Goal: Task Accomplishment & Management: Manage account settings

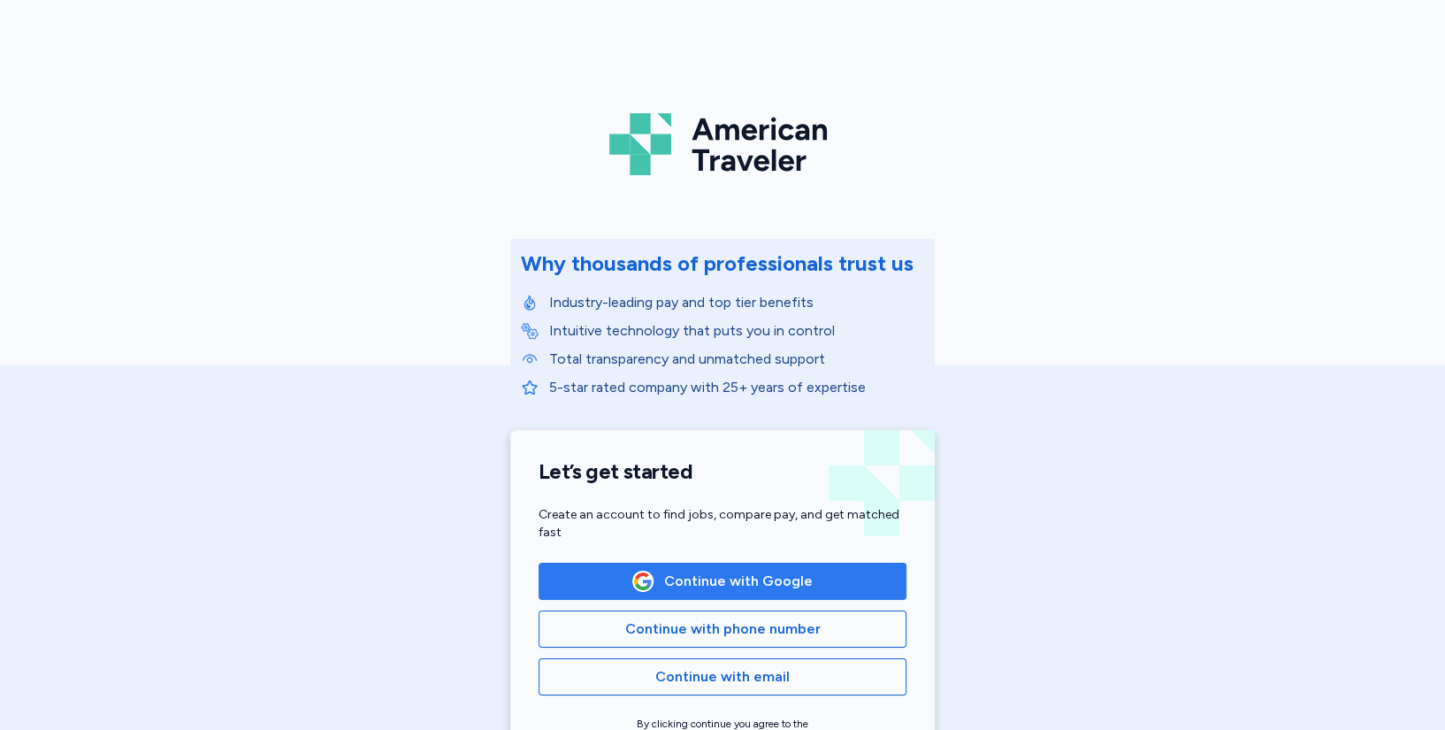
click at [684, 580] on span "Continue with Google" at bounding box center [738, 581] width 149 height 21
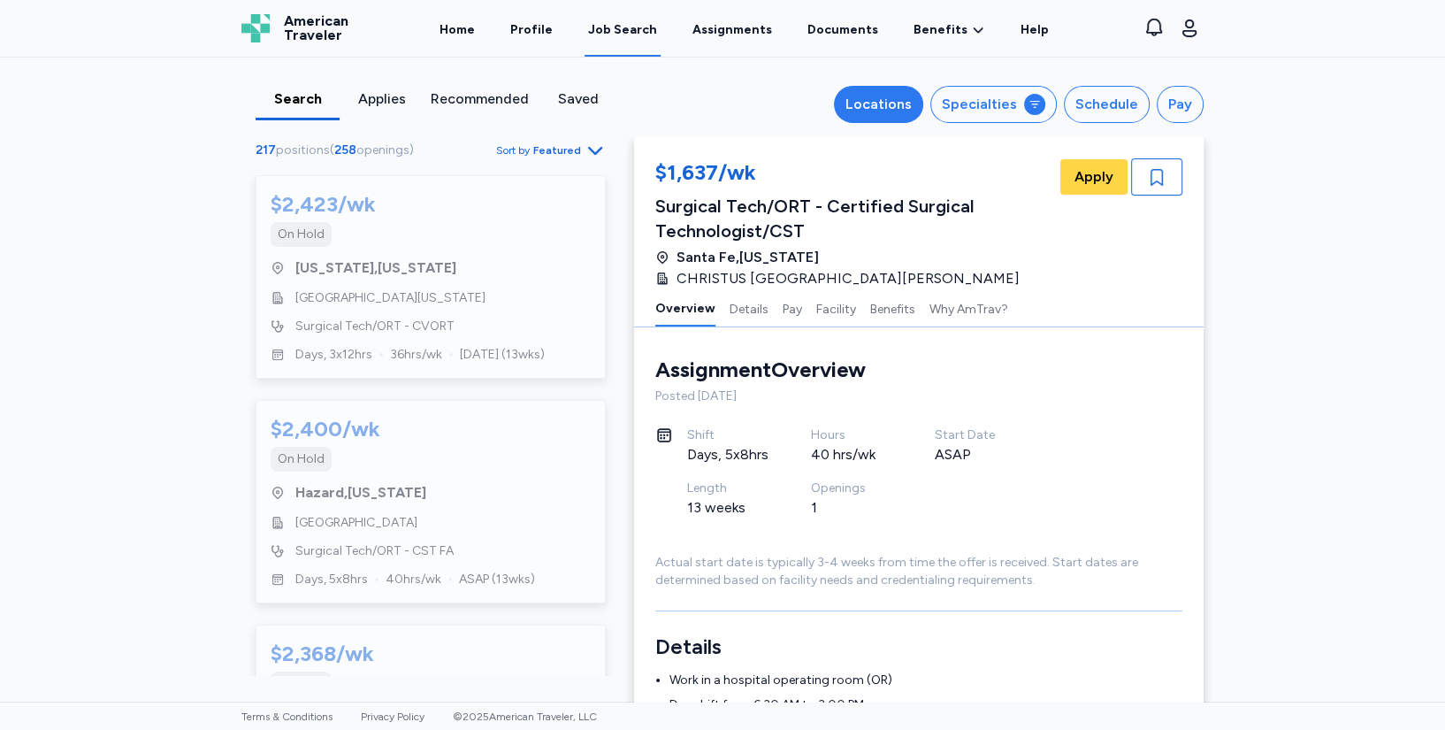
click at [884, 105] on div "Locations" at bounding box center [879, 104] width 66 height 21
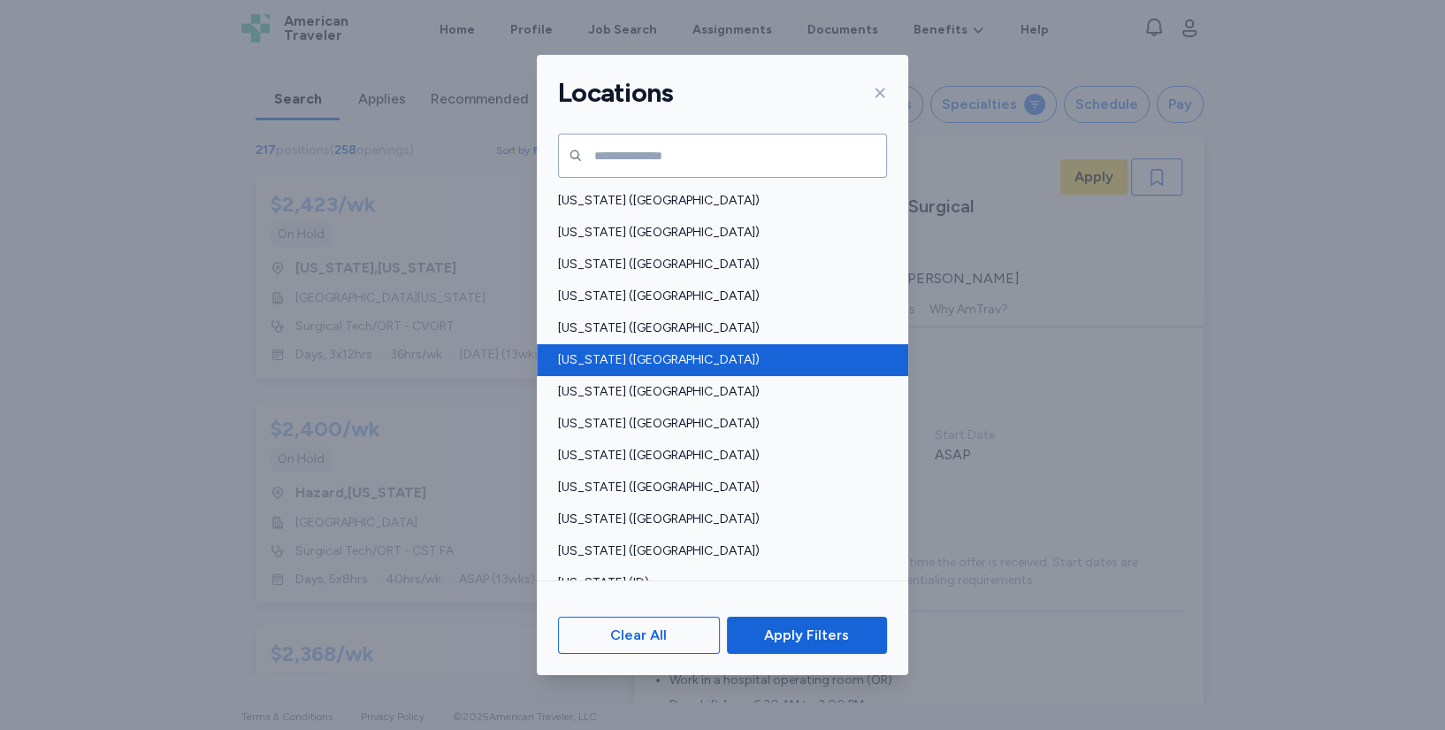
click at [614, 358] on span "Colorado (CO)" at bounding box center [717, 360] width 318 height 18
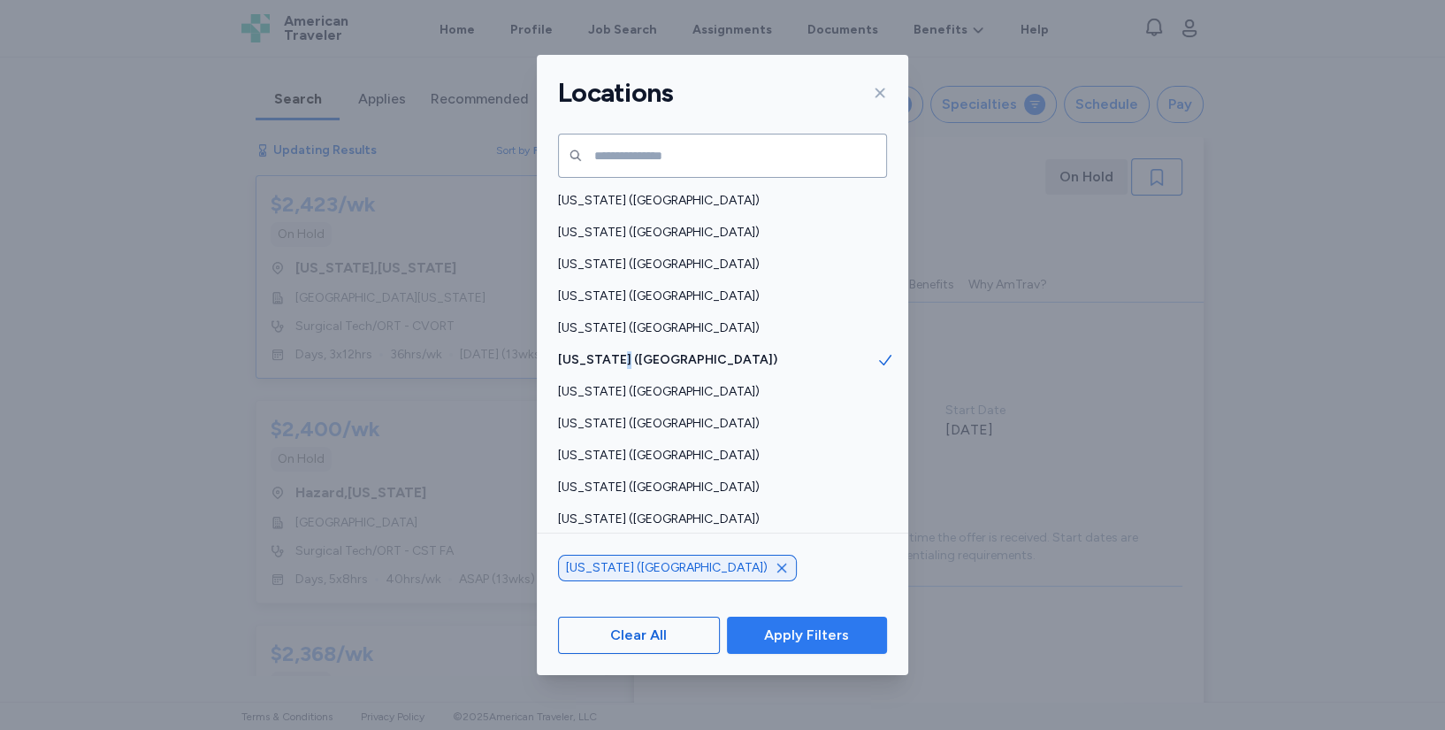
scroll to position [1, 0]
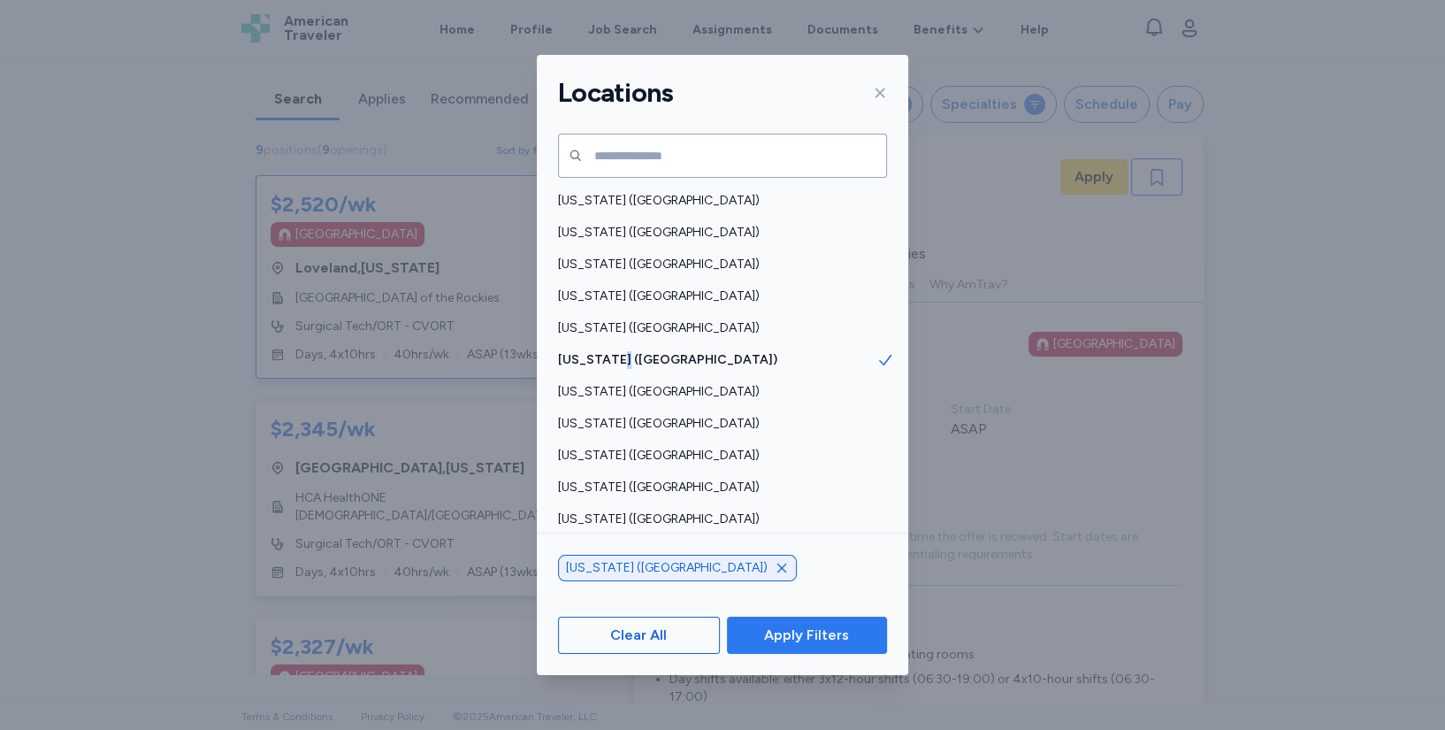
click at [814, 626] on span "Apply Filters" at bounding box center [806, 634] width 85 height 21
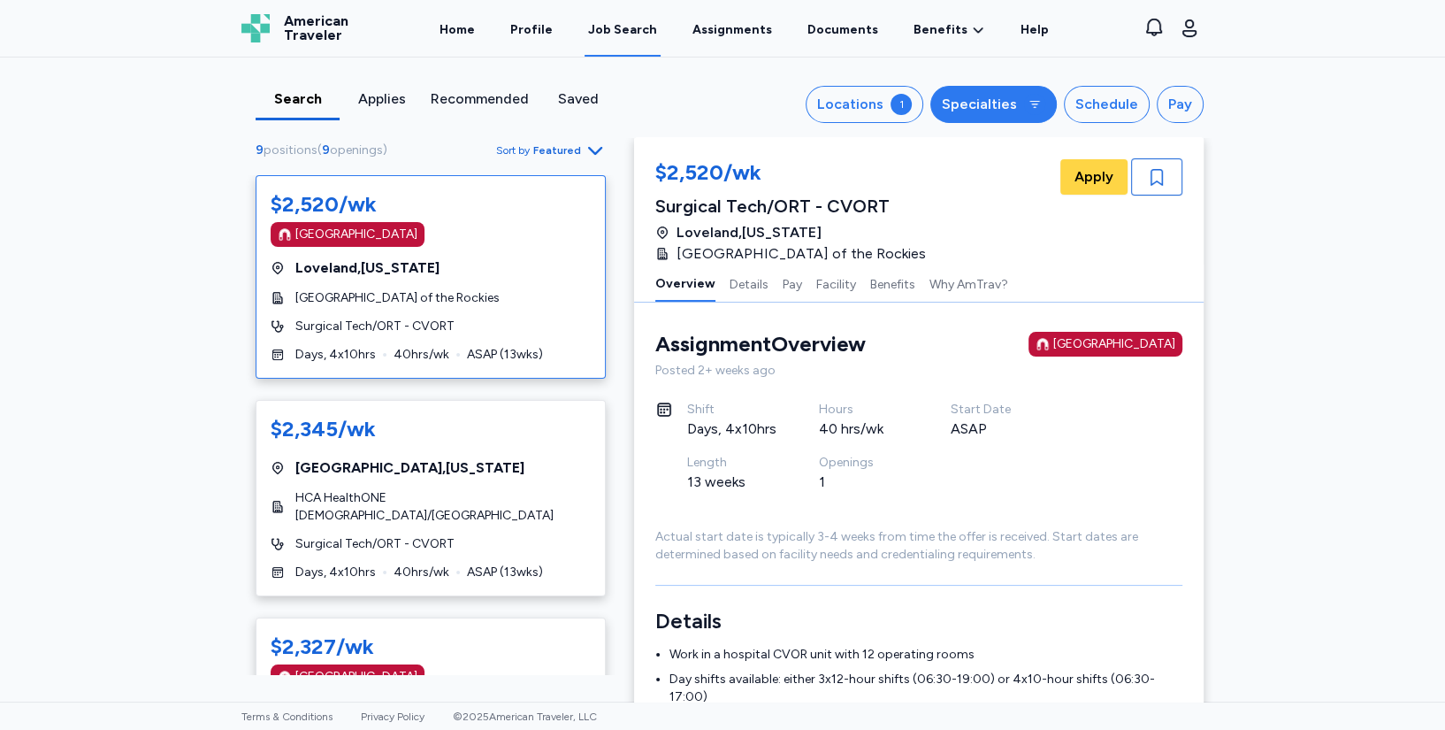
click at [977, 94] on div "Specialties" at bounding box center [979, 104] width 75 height 21
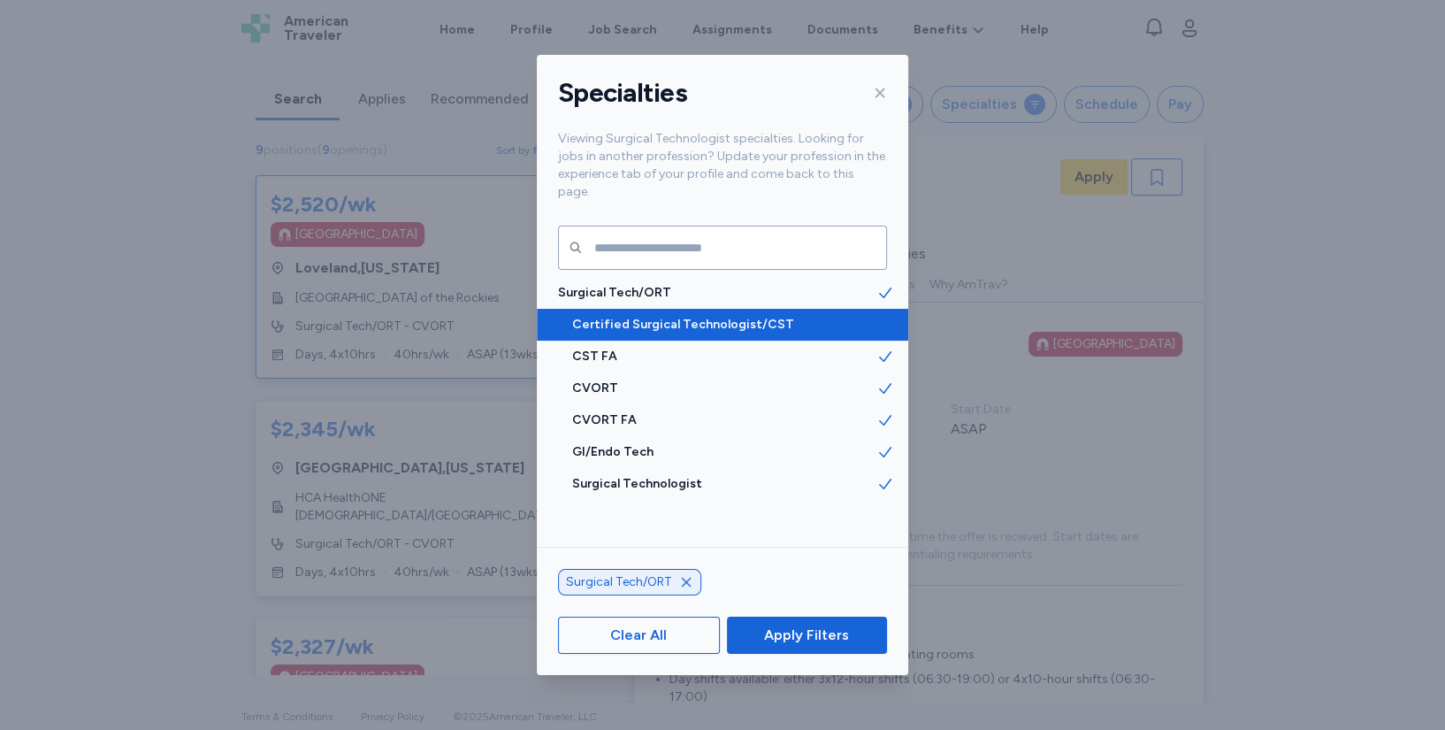
click at [722, 316] on span "Certified Surgical Technologist/CST" at bounding box center [724, 325] width 304 height 18
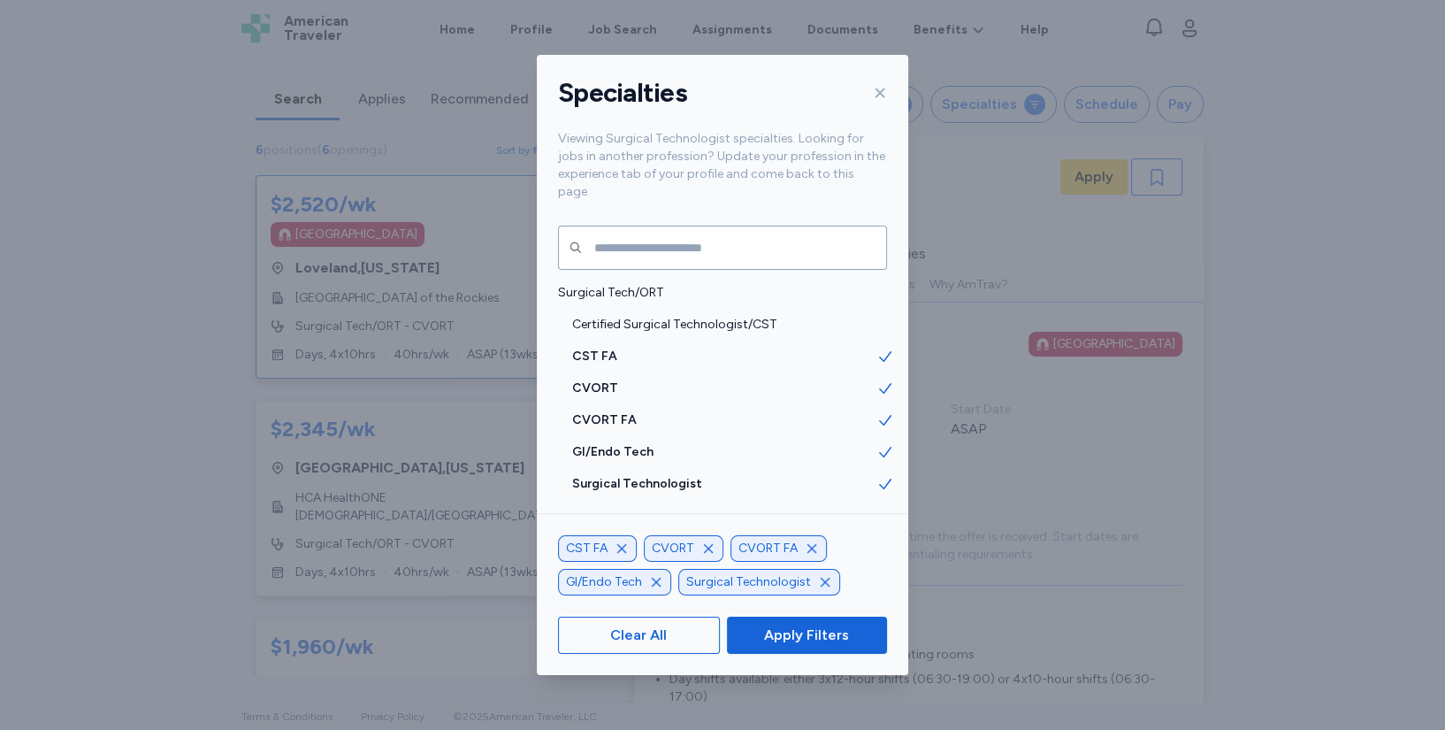
click at [805, 546] on icon "button" at bounding box center [812, 548] width 14 height 14
click at [706, 548] on icon "button" at bounding box center [708, 548] width 9 height 9
click at [736, 552] on icon "button" at bounding box center [742, 548] width 14 height 14
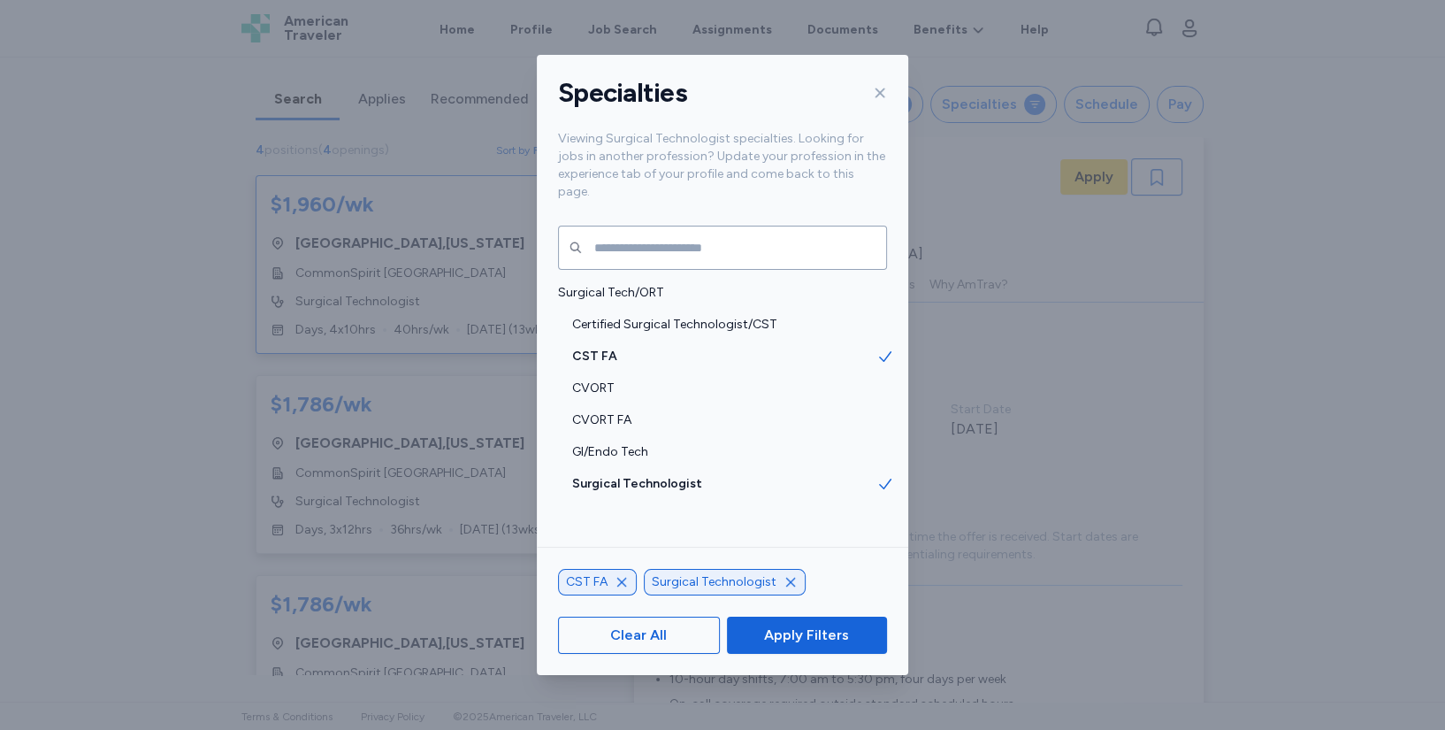
click at [624, 576] on icon "button" at bounding box center [622, 582] width 14 height 14
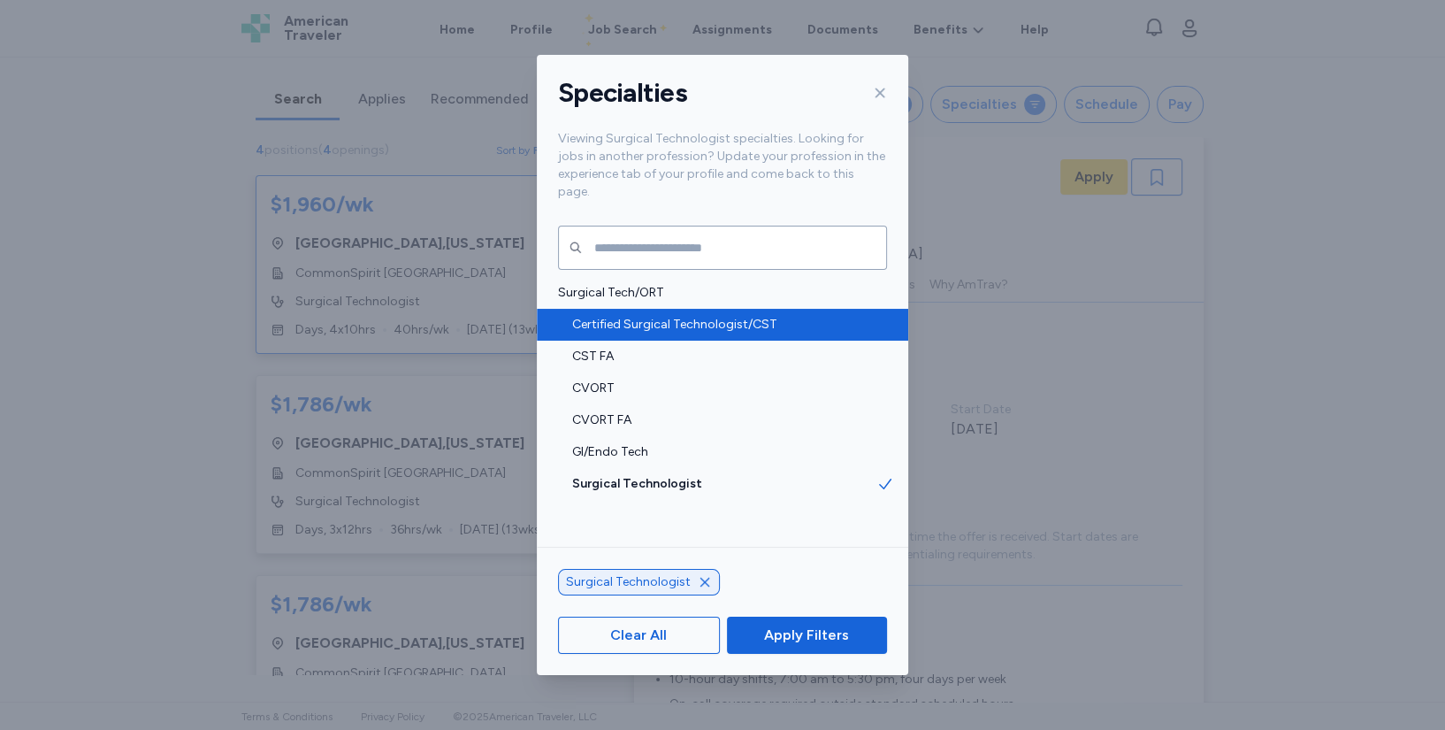
click at [733, 316] on span "Certified Surgical Technologist/CST" at bounding box center [724, 325] width 304 height 18
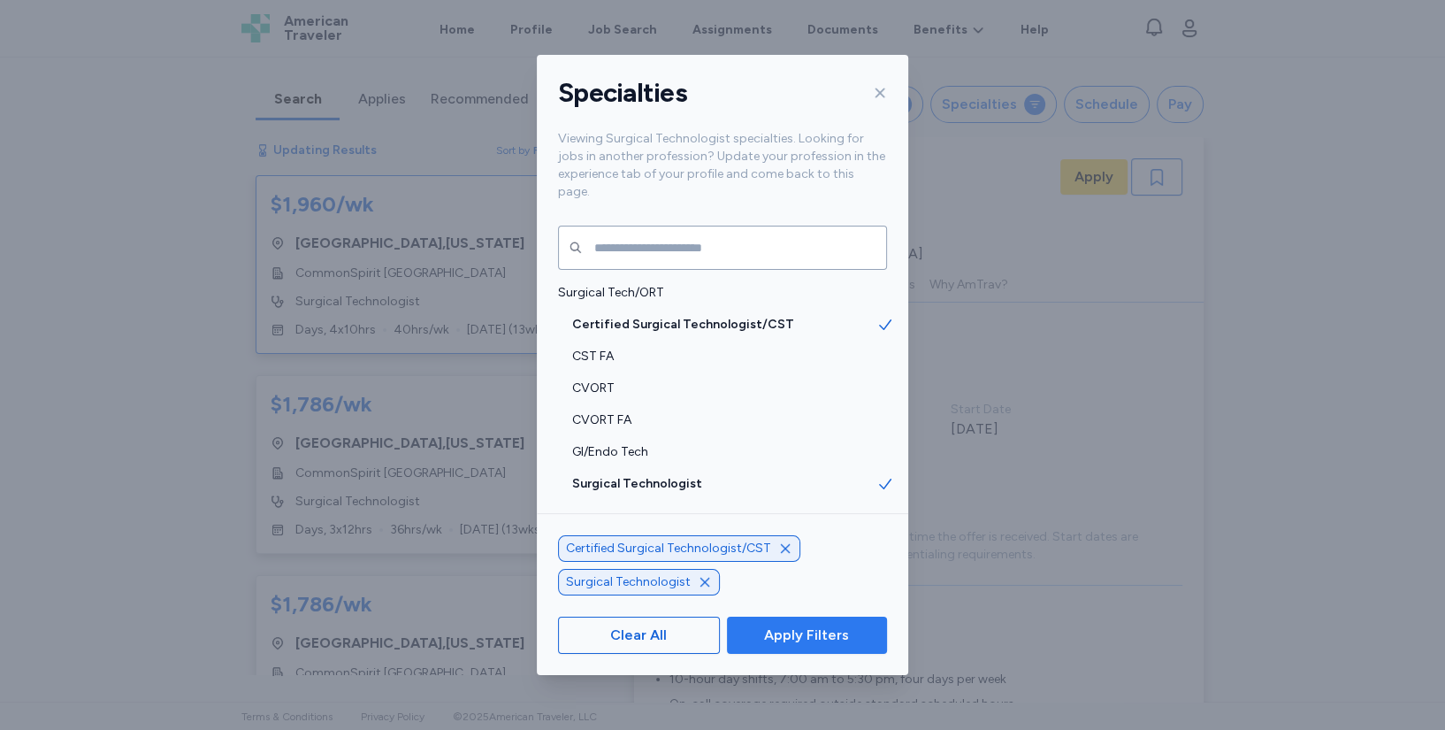
click at [813, 634] on span "Apply Filters" at bounding box center [806, 634] width 85 height 21
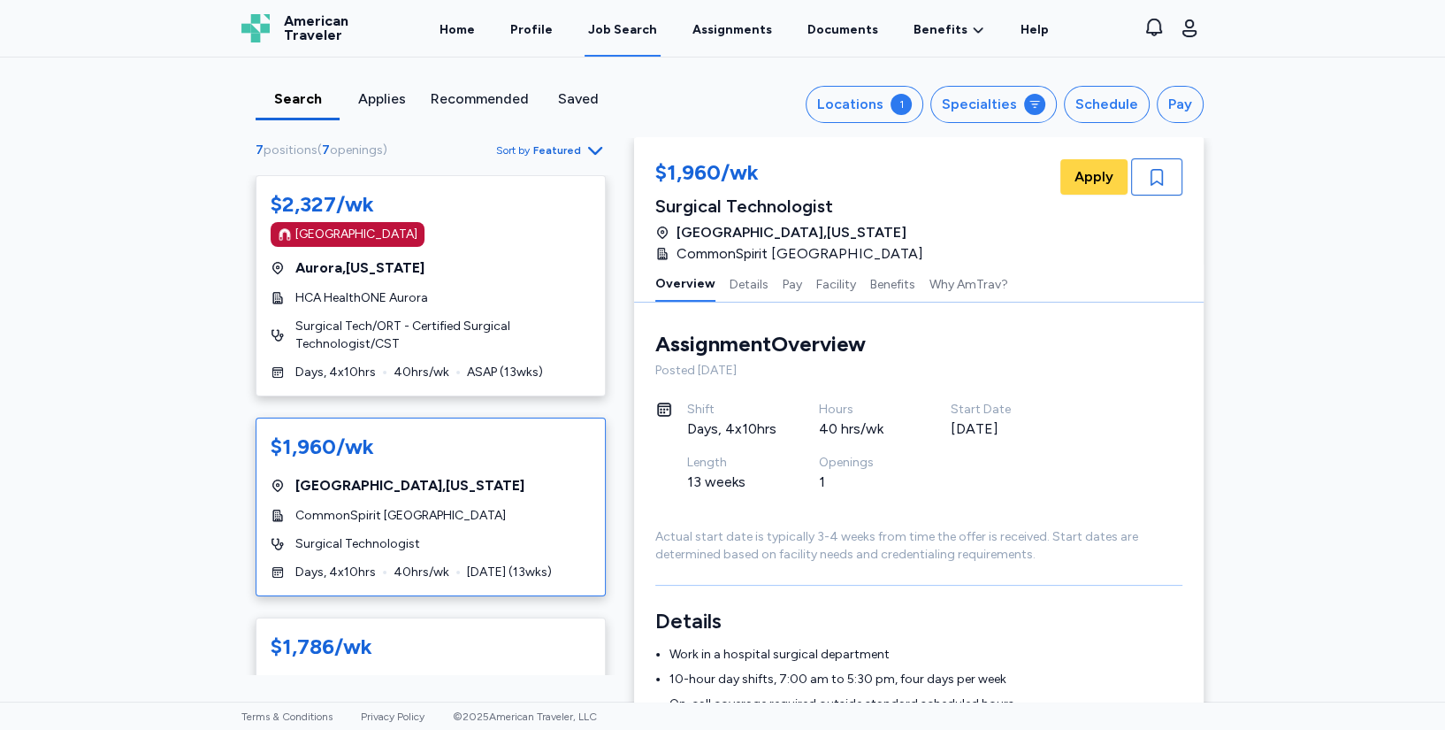
click at [494, 522] on div "CommonSpirit [GEOGRAPHIC_DATA]" at bounding box center [431, 516] width 320 height 18
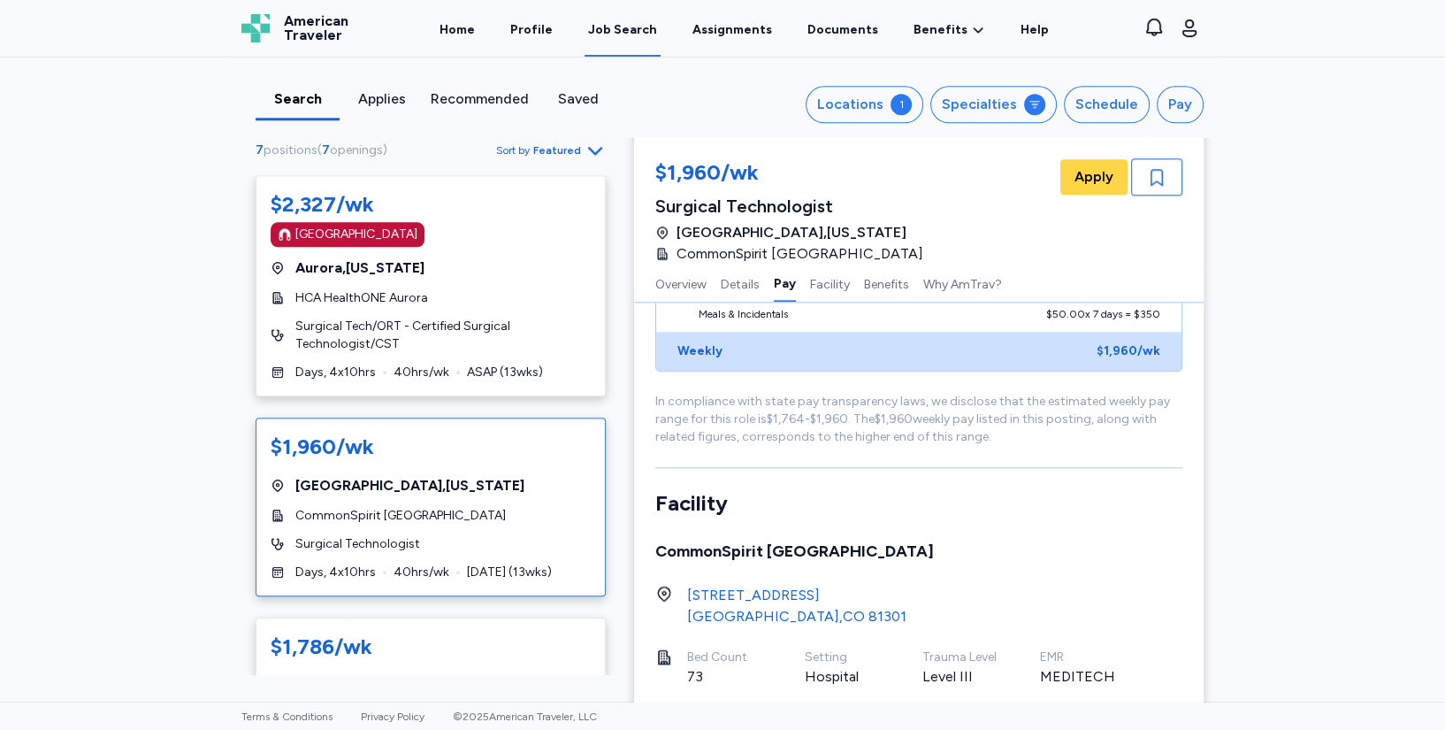
scroll to position [1483, 0]
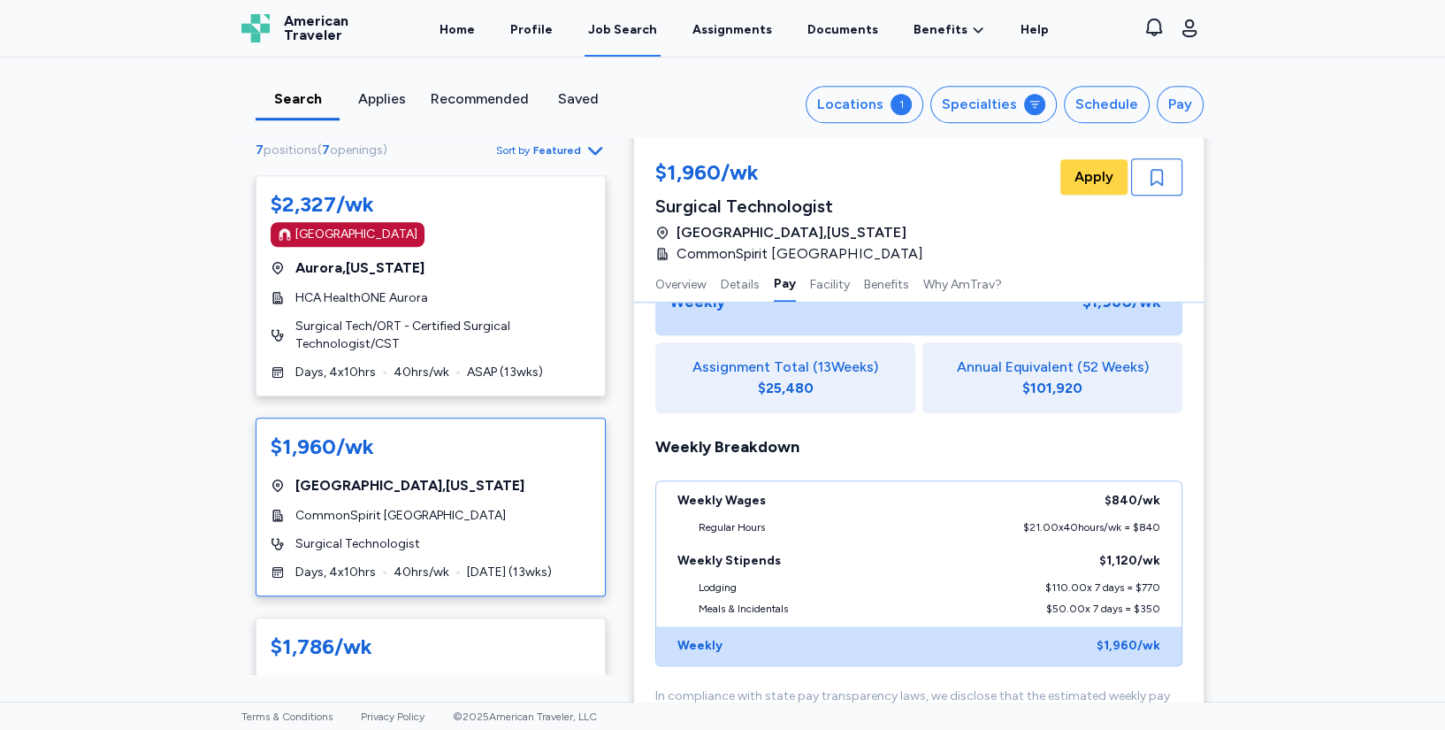
click at [75, 418] on div "Search Applies Recommended Saved Locations 1 Specialties Schedule Pay 7 positio…" at bounding box center [722, 379] width 1445 height 644
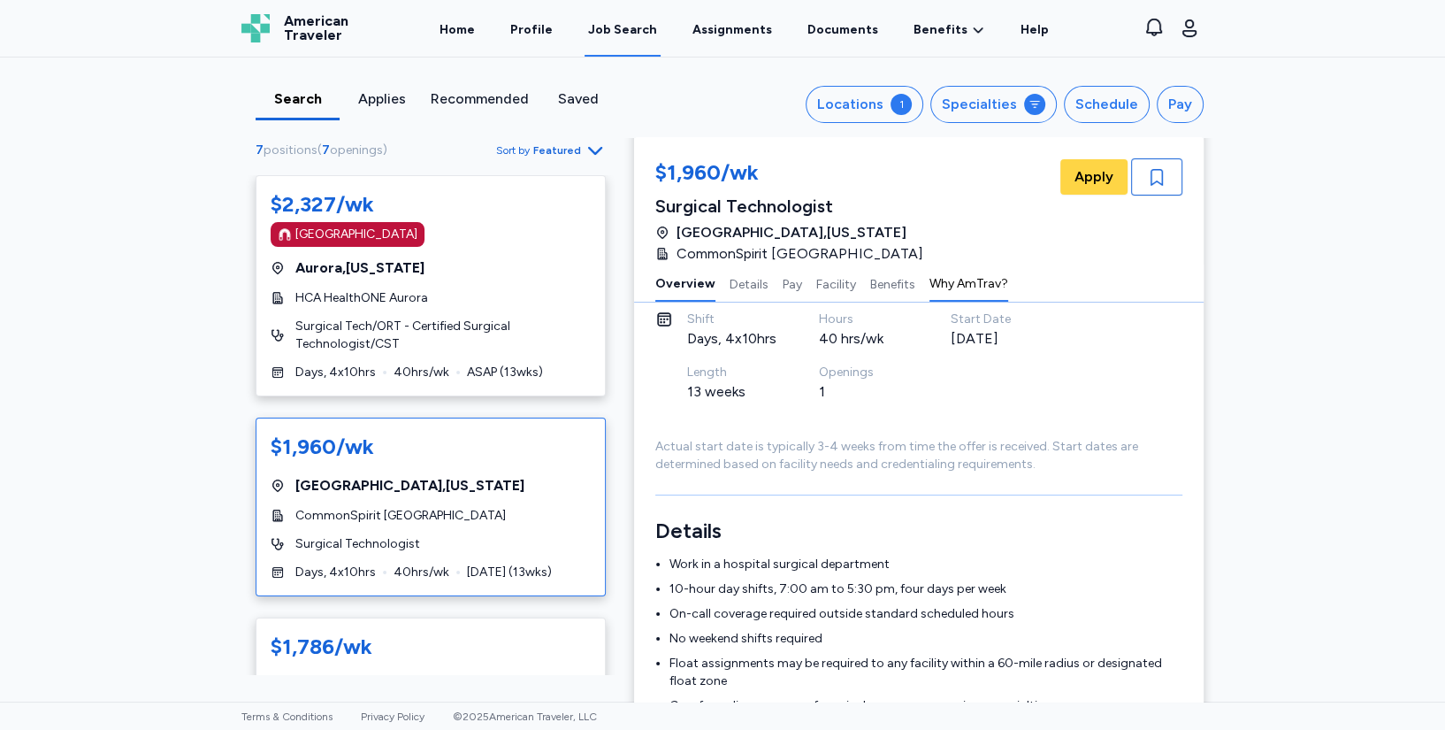
scroll to position [196, 0]
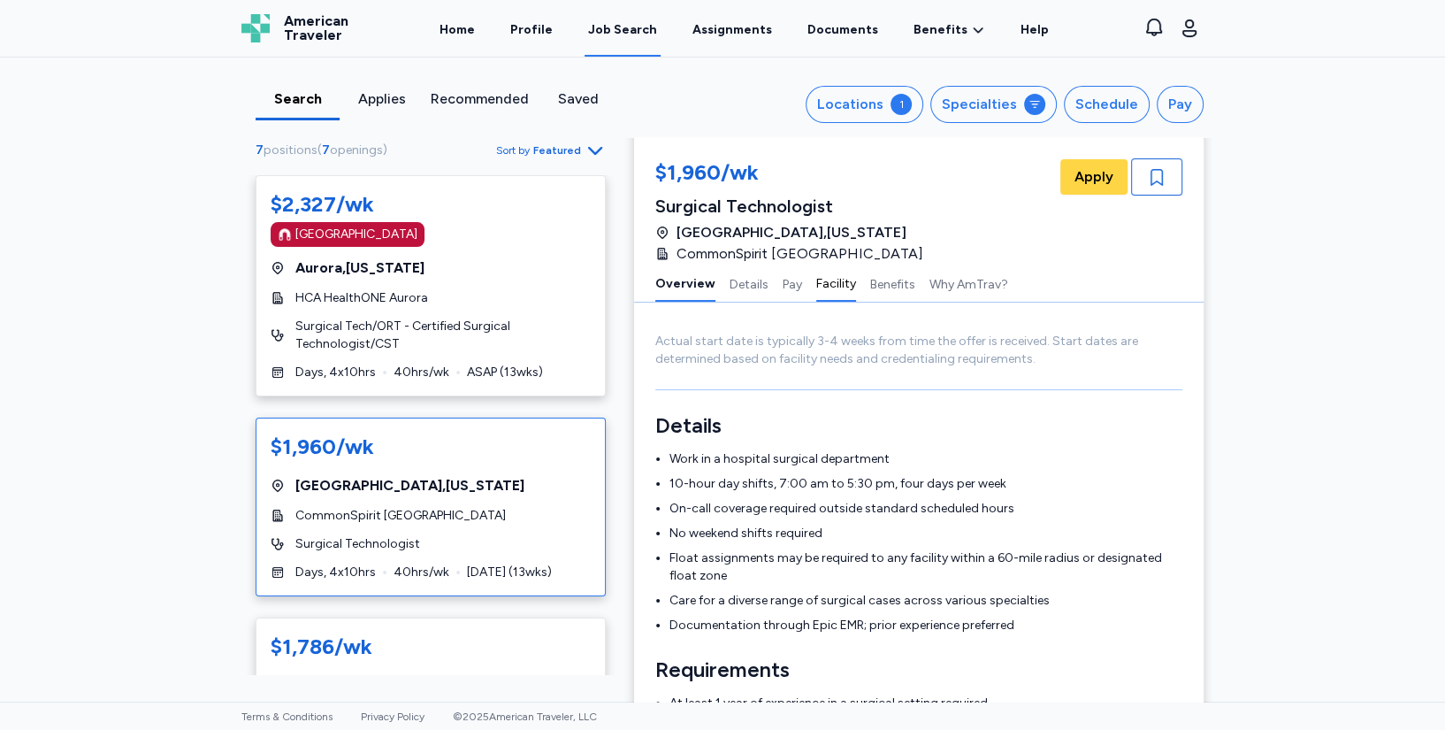
click at [822, 280] on button "Facility" at bounding box center [836, 282] width 40 height 37
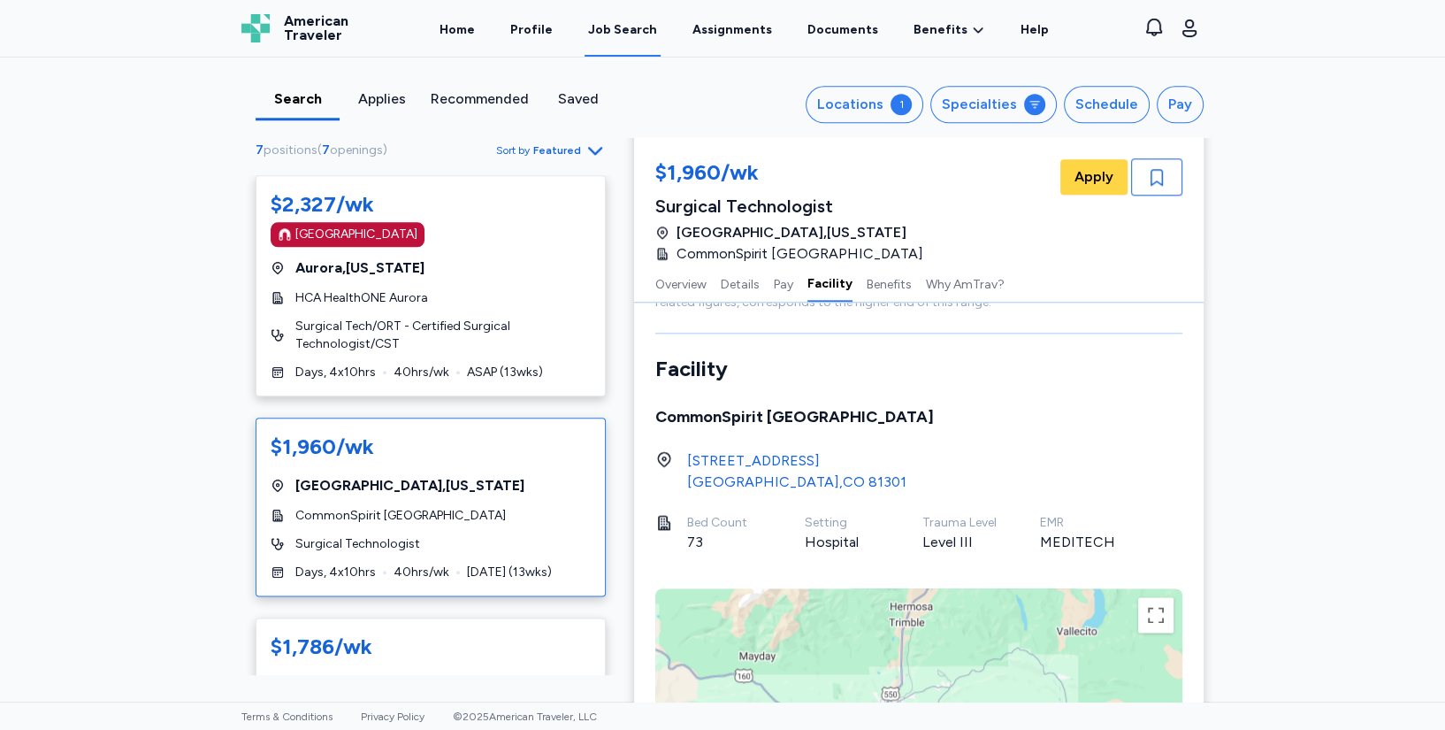
scroll to position [1919, 0]
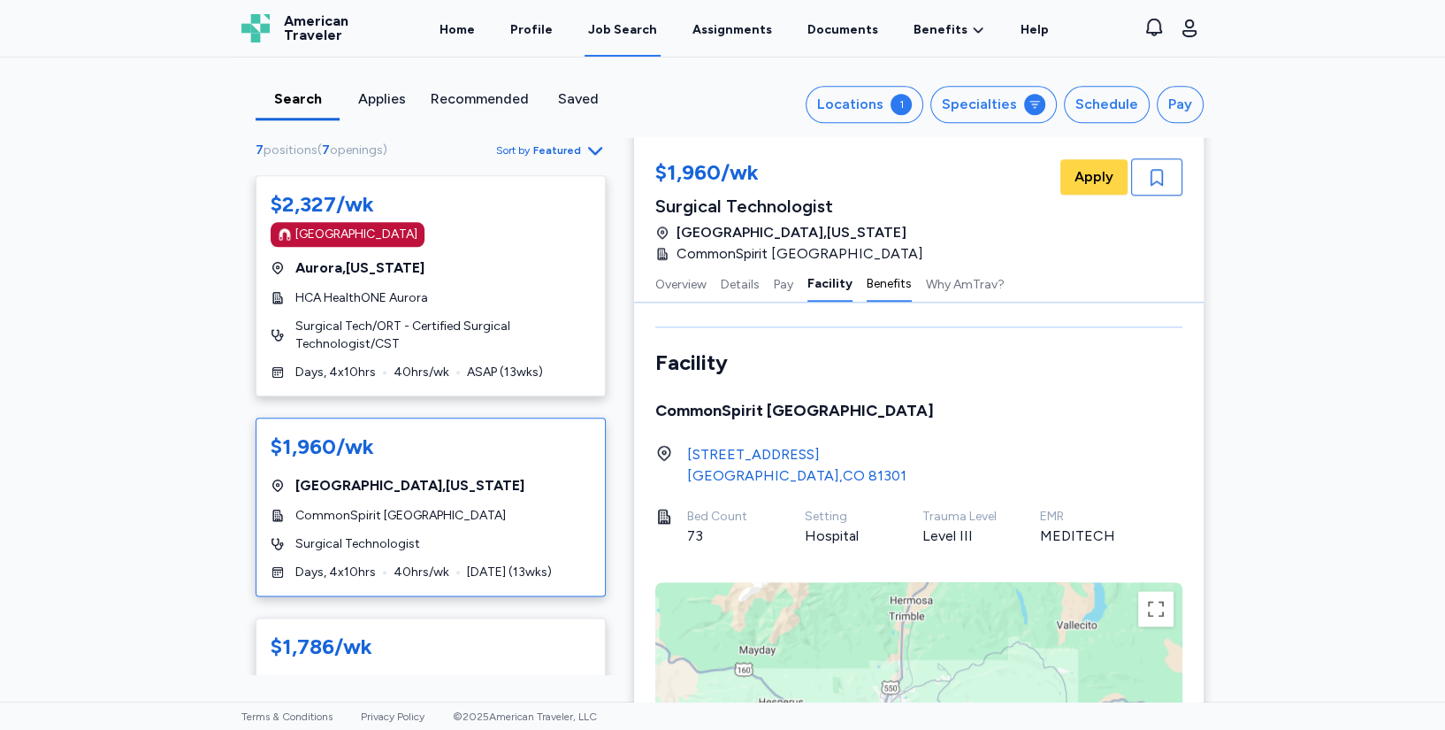
click at [869, 287] on button "Benefits" at bounding box center [889, 282] width 45 height 37
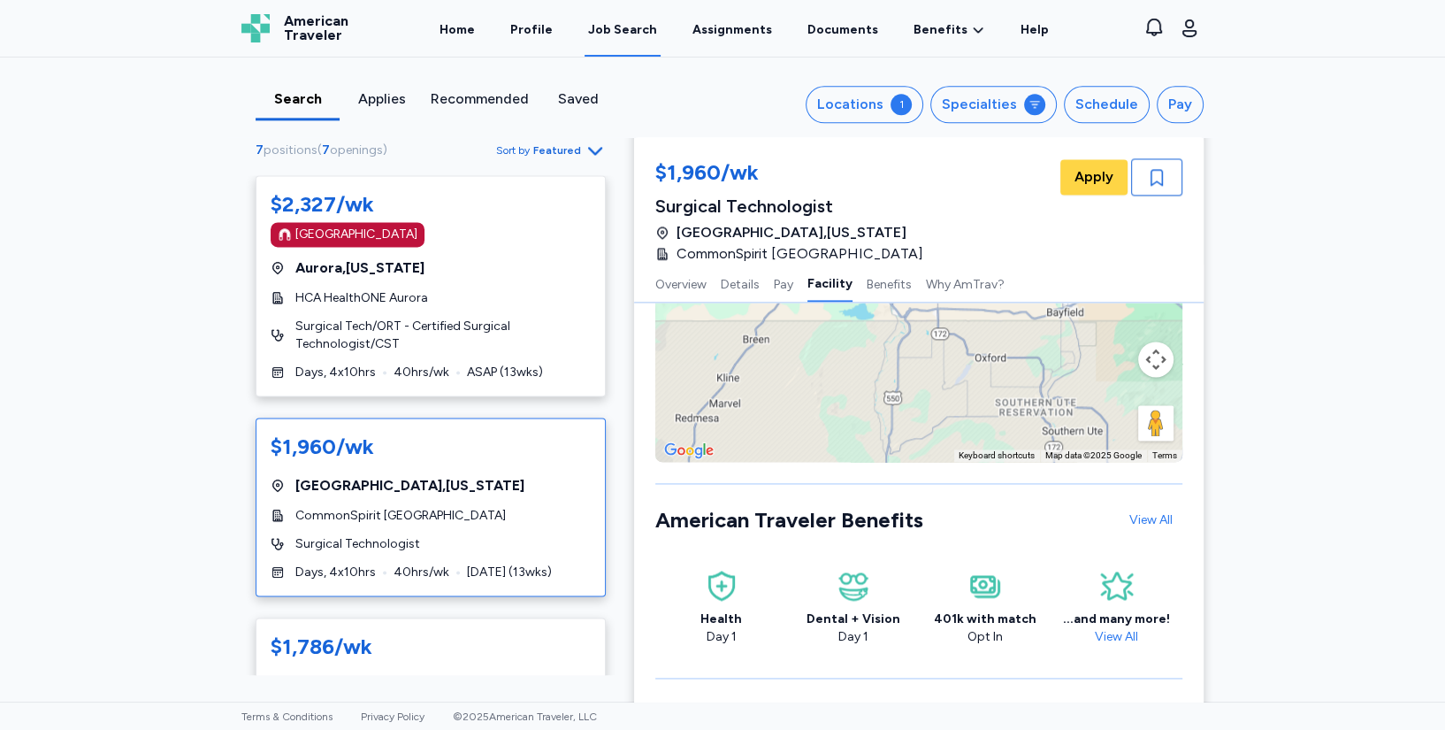
scroll to position [2172, 0]
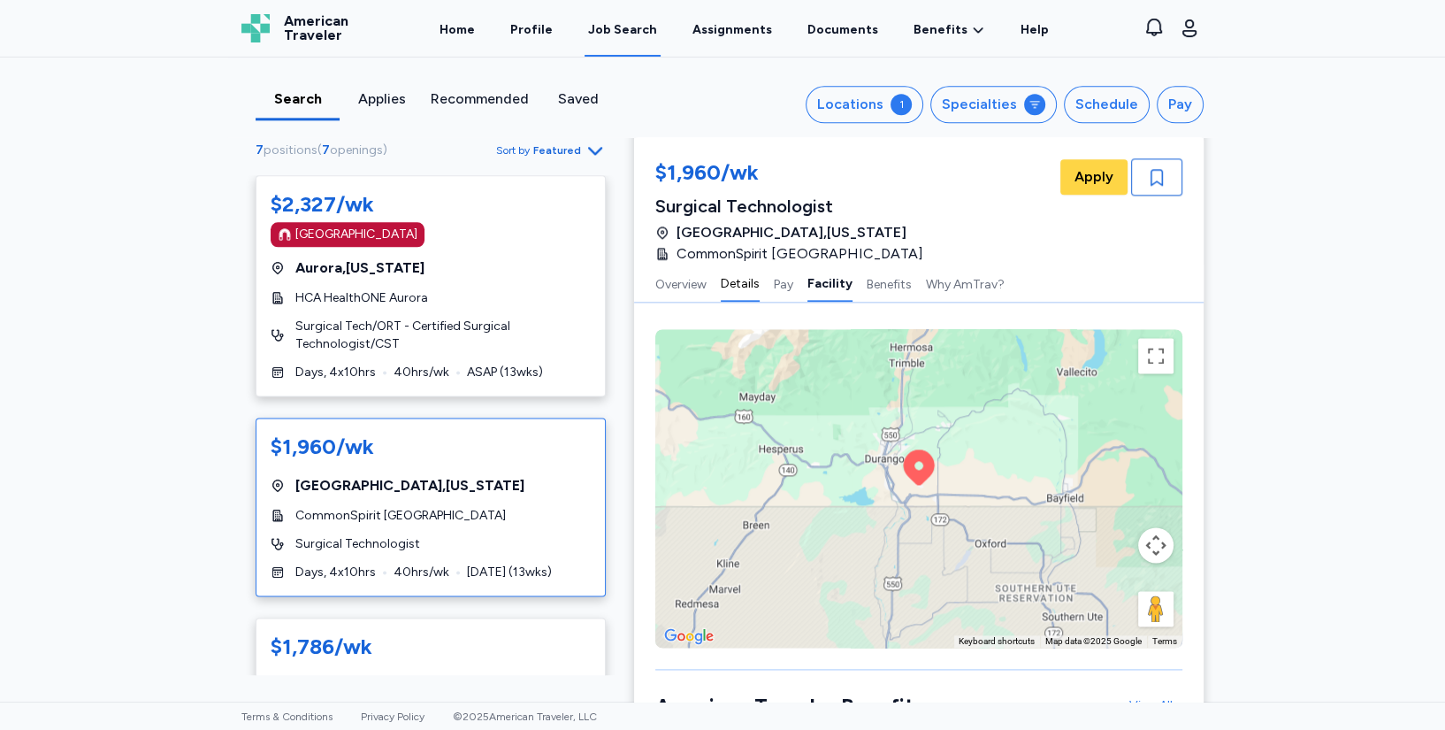
click at [724, 286] on button "Details" at bounding box center [740, 282] width 39 height 37
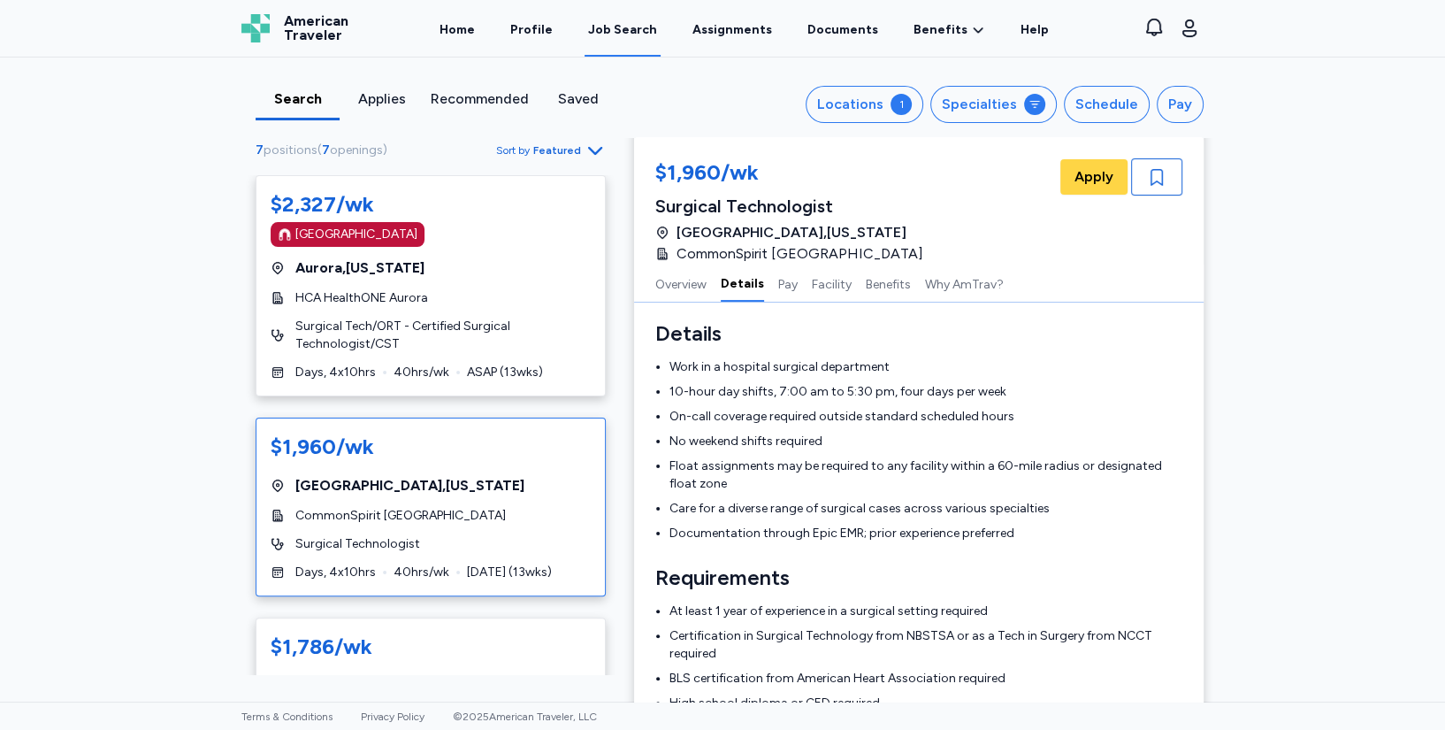
scroll to position [277, 0]
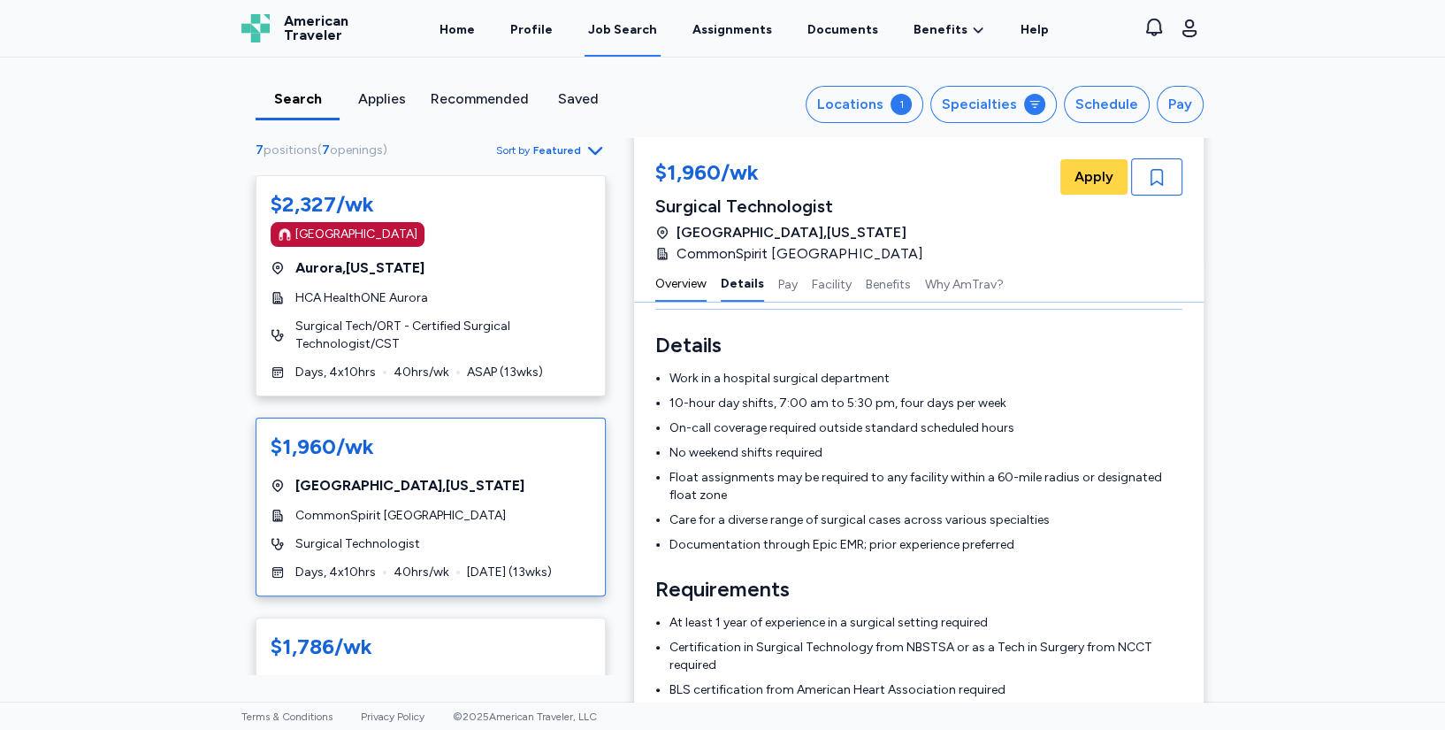
click at [671, 289] on button "Overview" at bounding box center [680, 282] width 51 height 37
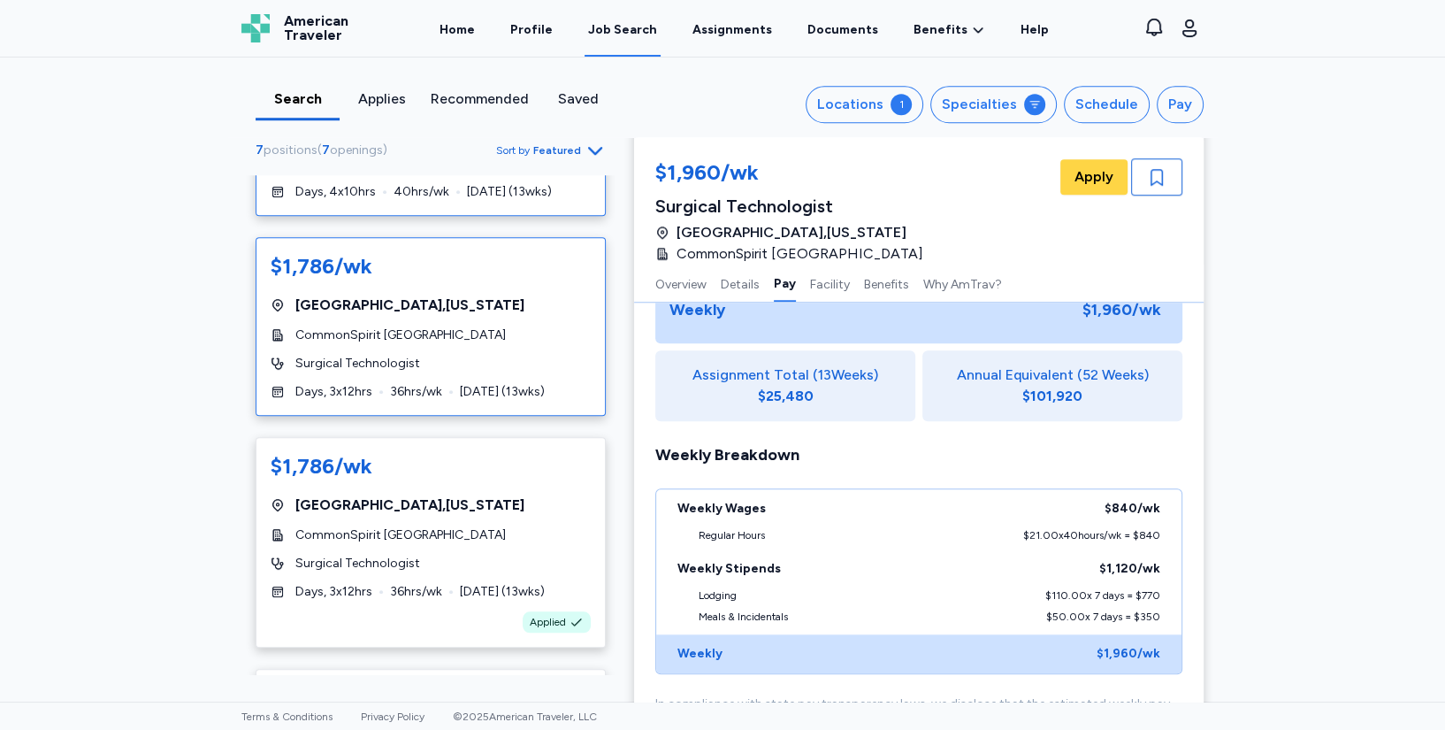
scroll to position [393, 0]
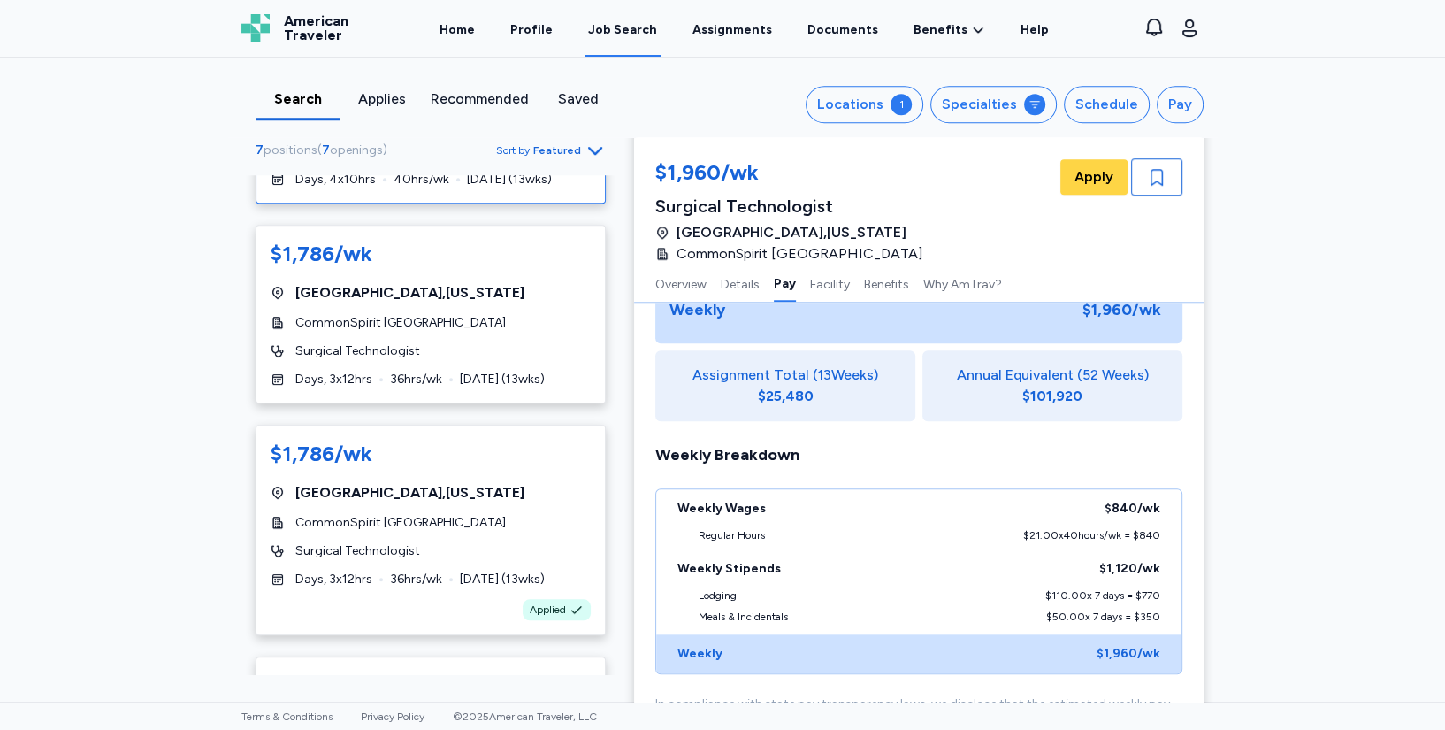
click at [1264, 246] on div "Search Applies Recommended Saved Locations 1 Specialties Schedule Pay 7 positio…" at bounding box center [722, 379] width 1445 height 644
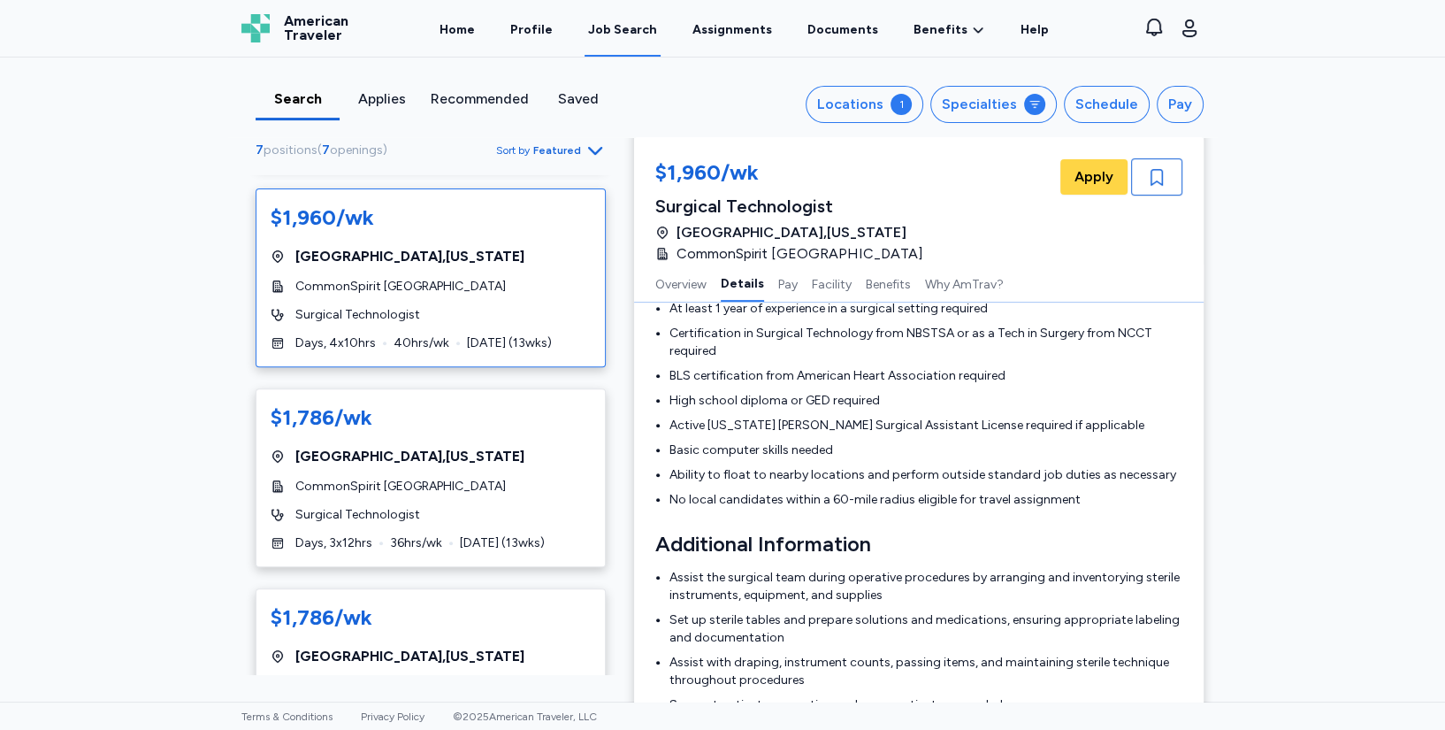
scroll to position [493, 0]
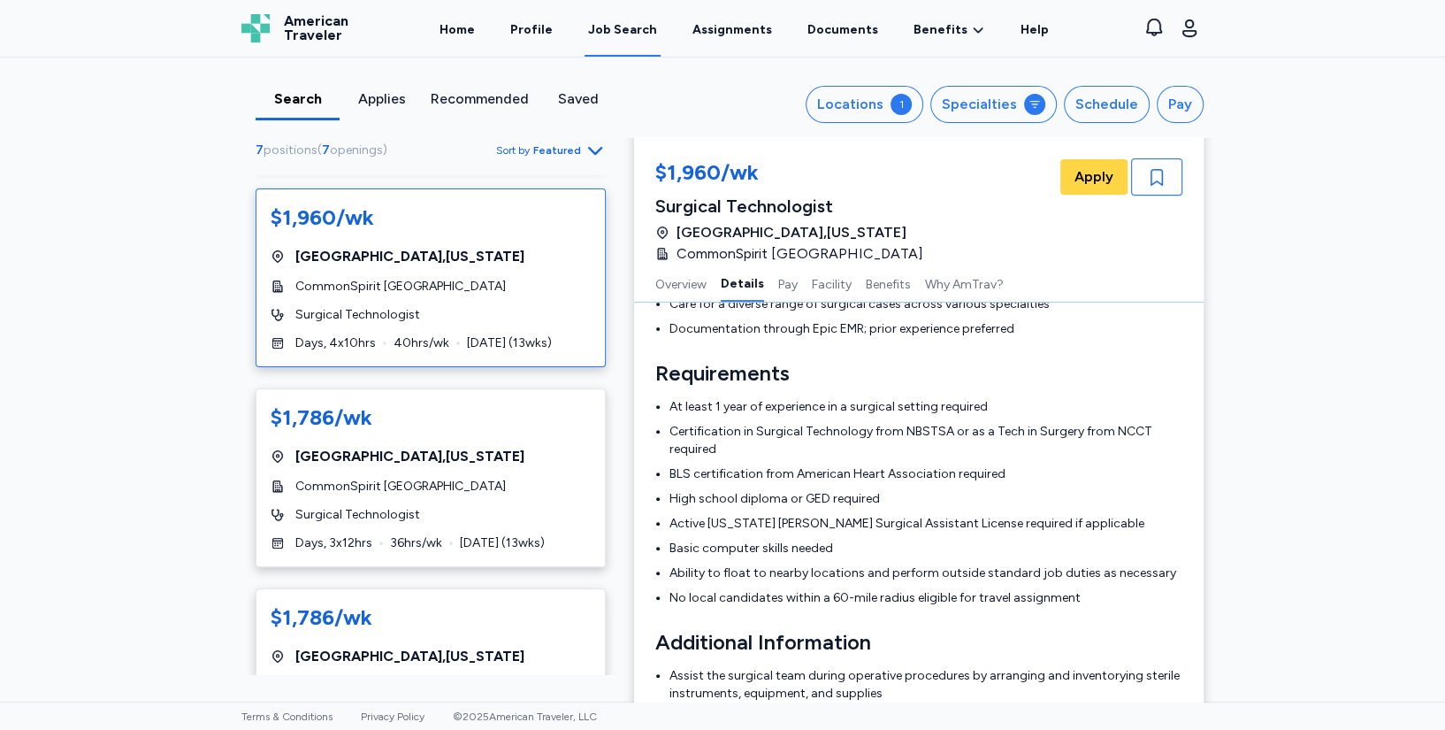
click at [1238, 172] on div "Search Applies Recommended Saved Locations 1 Specialties Schedule Pay 7 positio…" at bounding box center [722, 379] width 1445 height 644
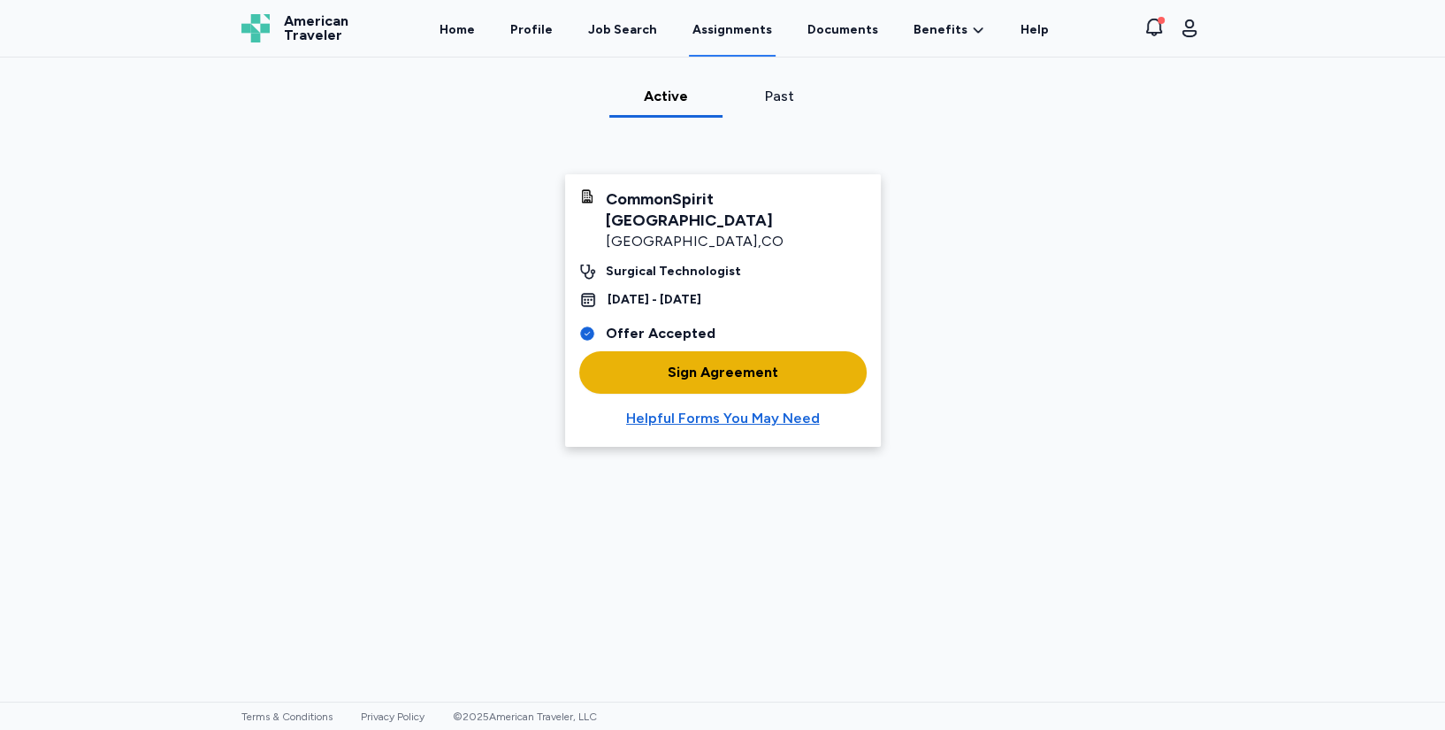
click at [706, 362] on div "Sign Agreement" at bounding box center [723, 372] width 111 height 21
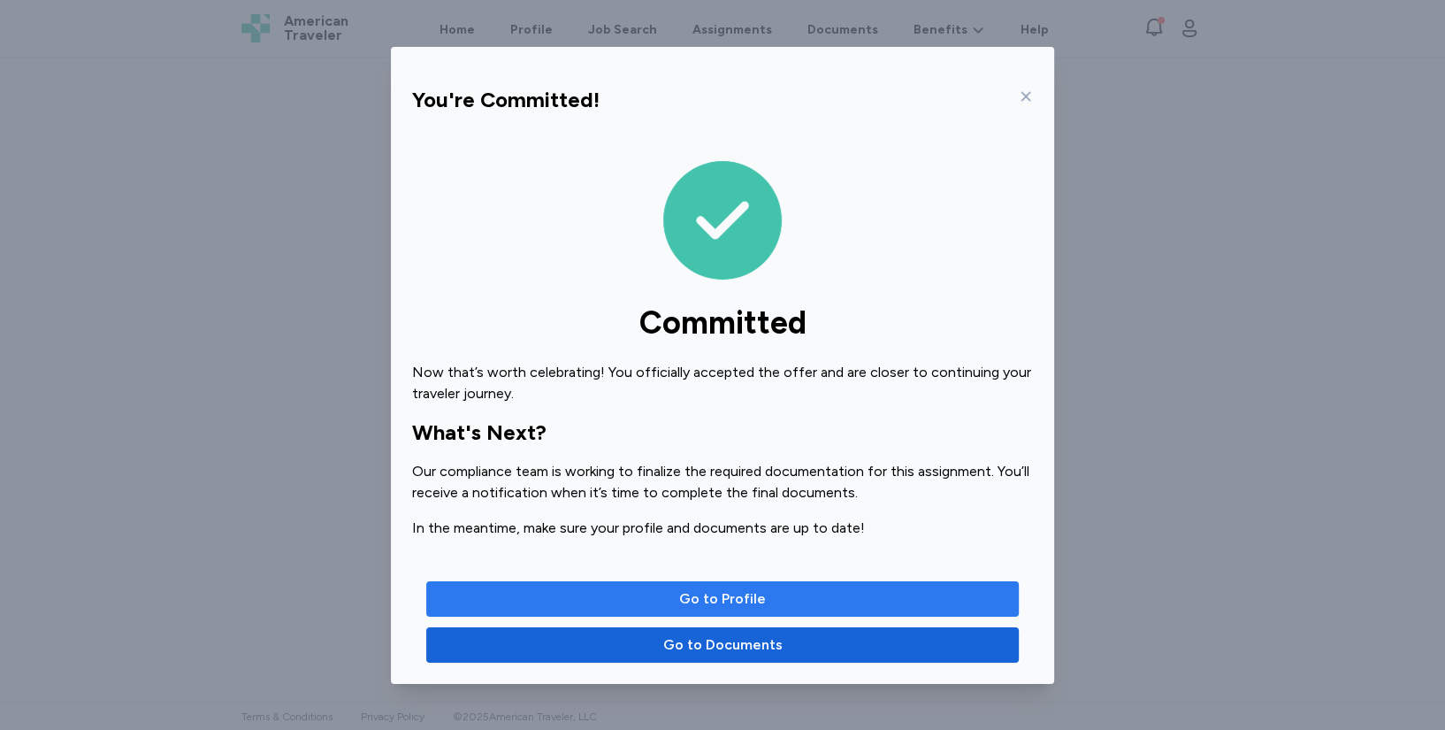
click at [770, 598] on span "Go to Profile" at bounding box center [723, 598] width 564 height 21
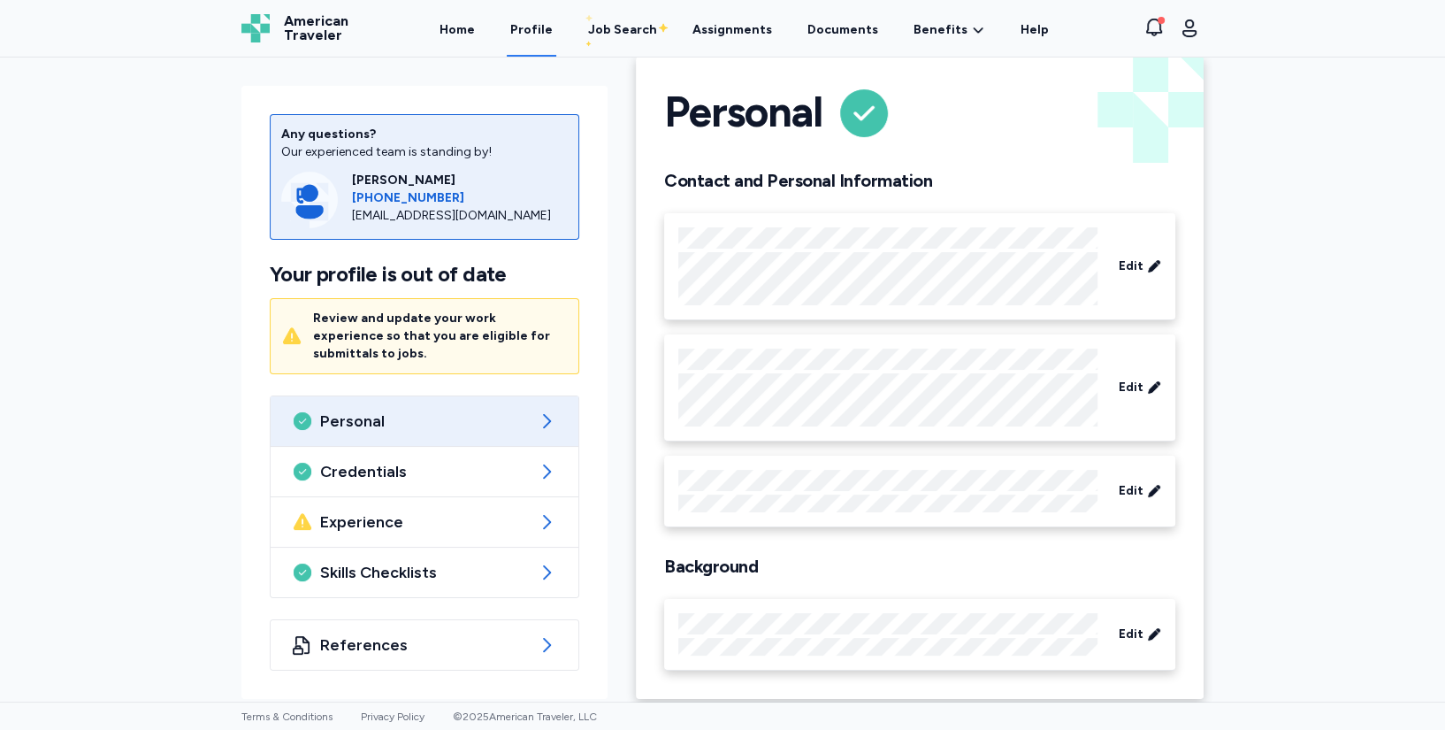
scroll to position [40, 0]
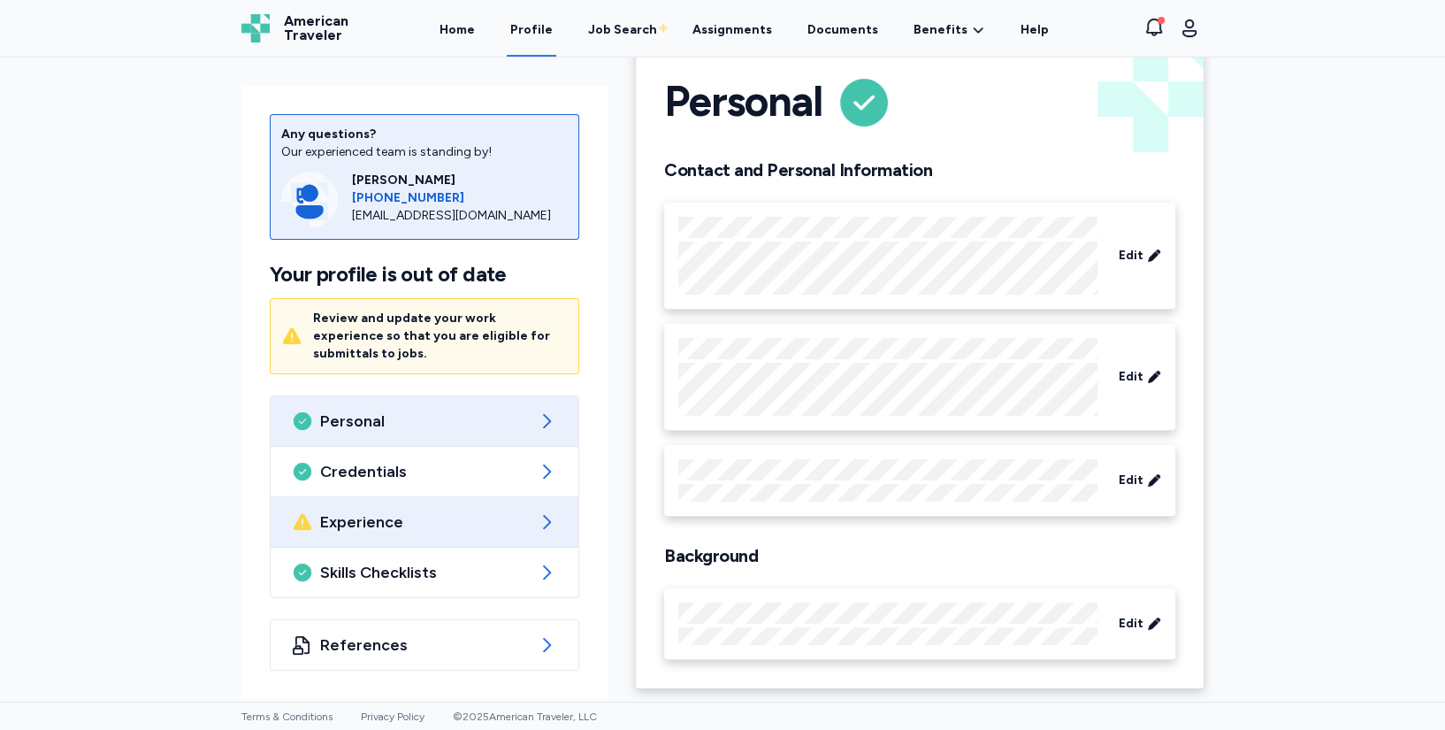
click at [479, 511] on span "Experience" at bounding box center [424, 521] width 209 height 21
